Goal: Find specific page/section: Find specific page/section

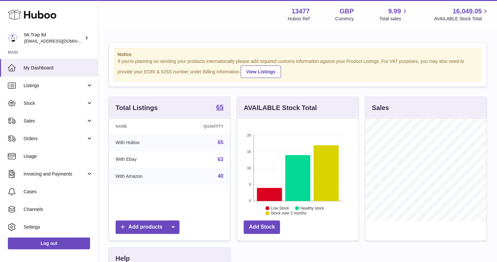
scroll to position [102, 121]
click at [42, 120] on span "Sales" at bounding box center [55, 121] width 63 height 6
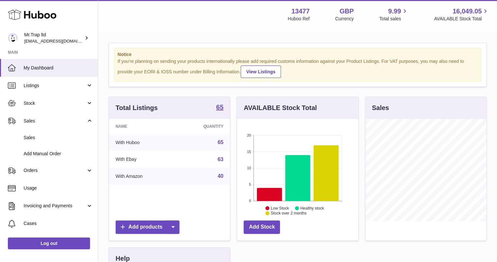
click at [50, 132] on link "Sales" at bounding box center [49, 138] width 98 height 16
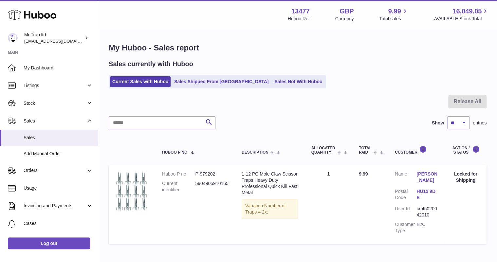
click at [194, 86] on link "Sales Shipped From [GEOGRAPHIC_DATA]" at bounding box center [221, 81] width 99 height 11
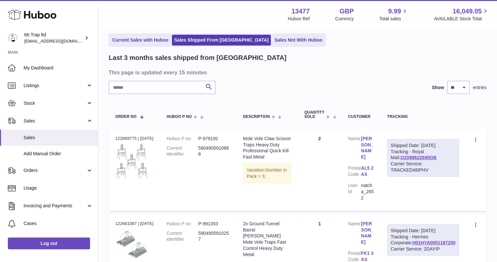
scroll to position [26, 0]
click at [272, 41] on link "Sales Not With Huboo" at bounding box center [298, 40] width 52 height 11
